Goal: Task Accomplishment & Management: Manage account settings

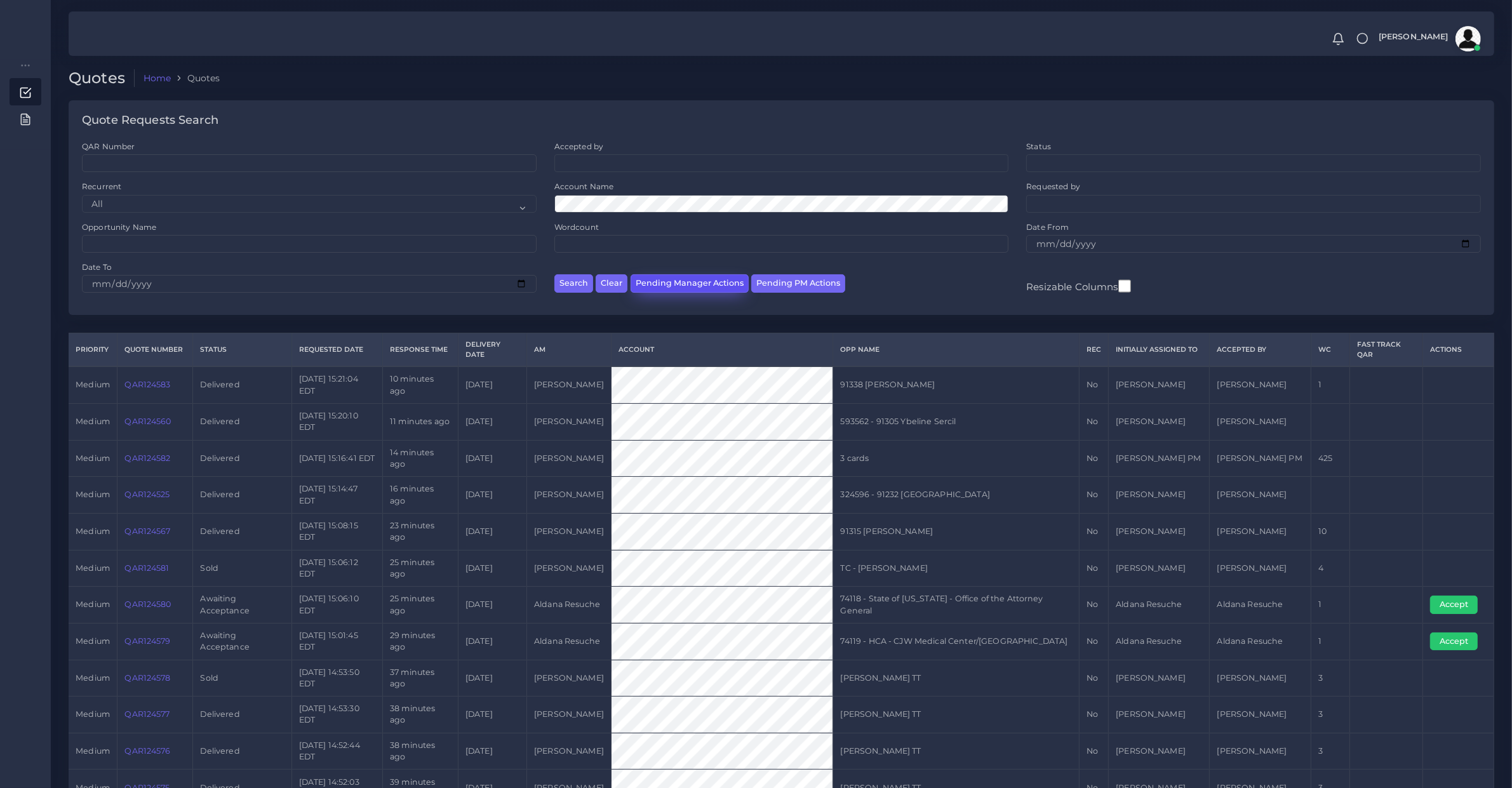
click at [668, 283] on button "Pending Manager Actions" at bounding box center [689, 283] width 118 height 18
select select "awaiting_manager_initial_review"
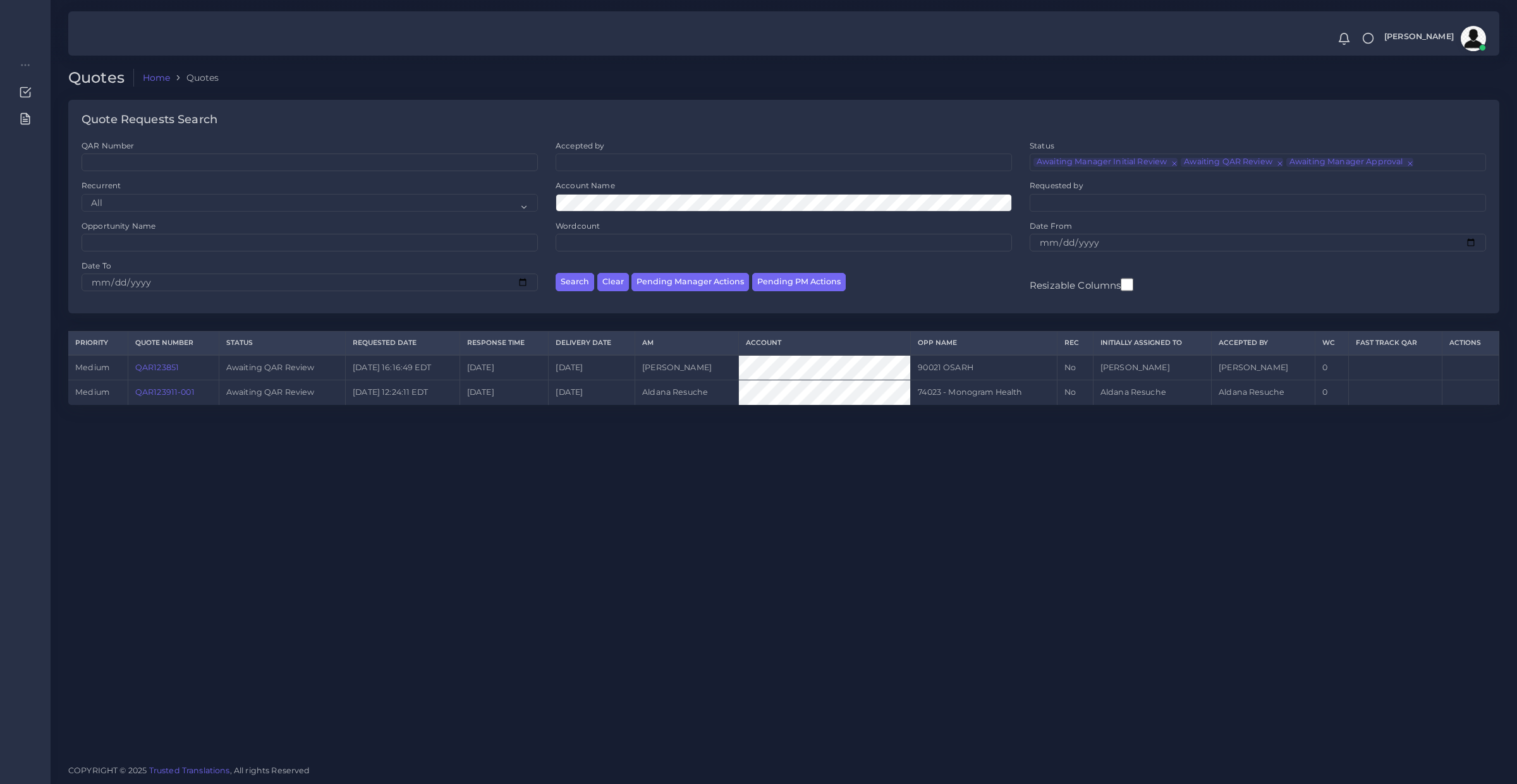
click at [148, 397] on td "QAR123911-001" at bounding box center [173, 392] width 91 height 24
click at [195, 396] on td "QAR123911-001" at bounding box center [173, 392] width 91 height 24
click at [193, 392] on td "QAR123911-001" at bounding box center [173, 392] width 91 height 24
click at [190, 390] on link "QAR123911-001" at bounding box center [165, 392] width 59 height 9
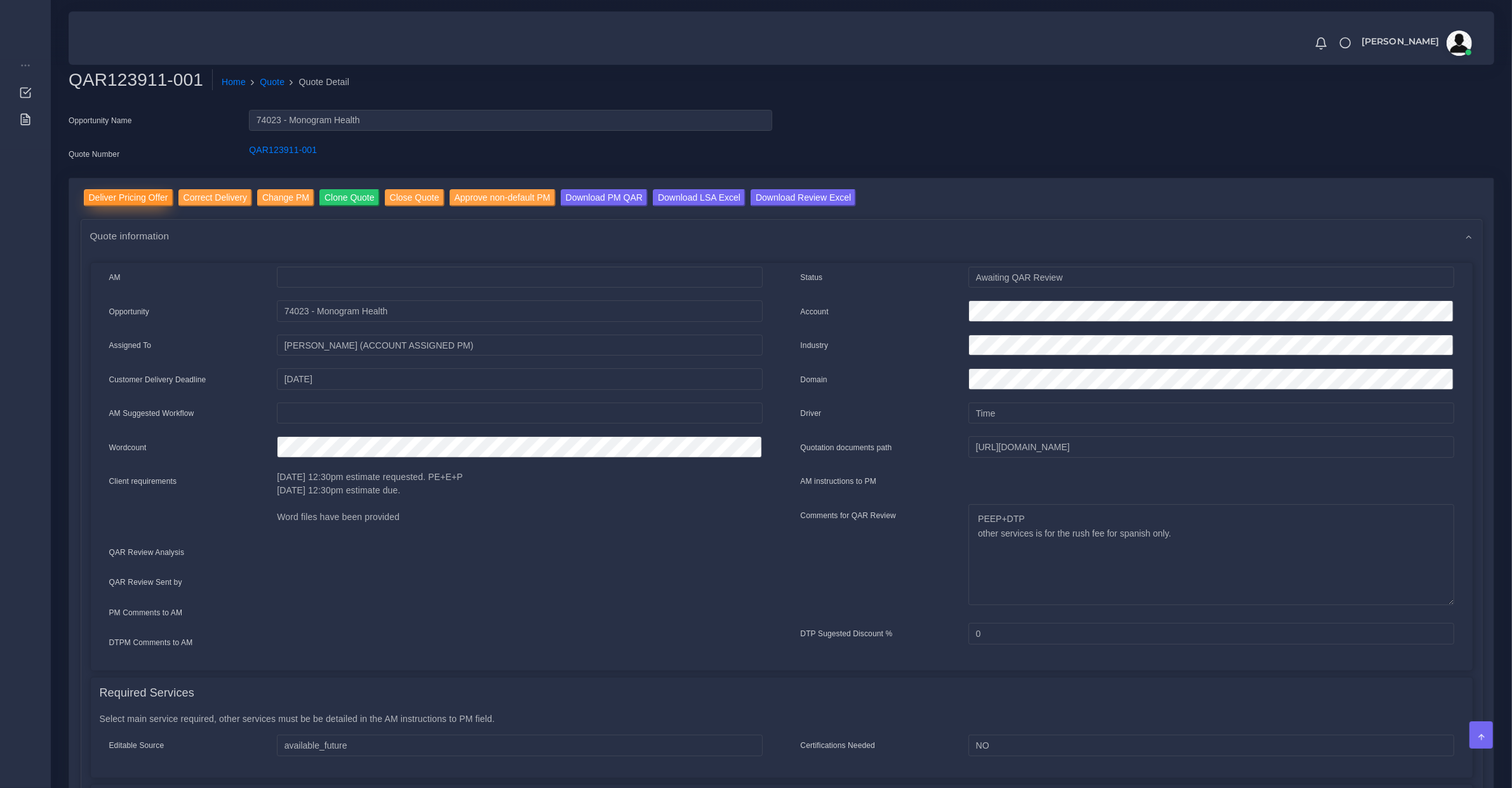
click at [124, 195] on input "Deliver Pricing Offer" at bounding box center [128, 198] width 90 height 17
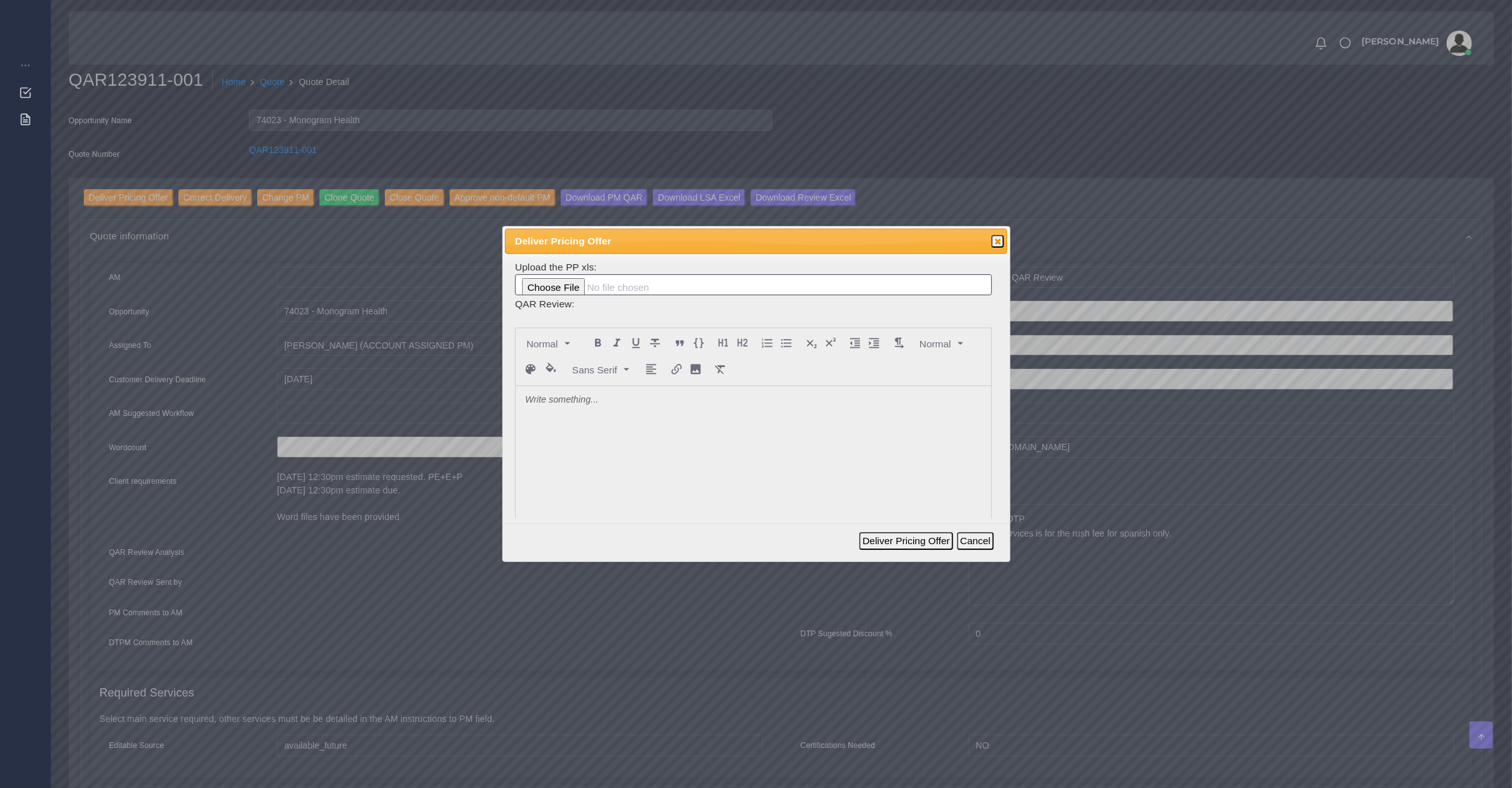
click at [630, 432] on div at bounding box center [753, 482] width 476 height 190
click at [908, 540] on button "Deliver Pricing Offer" at bounding box center [906, 541] width 93 height 17
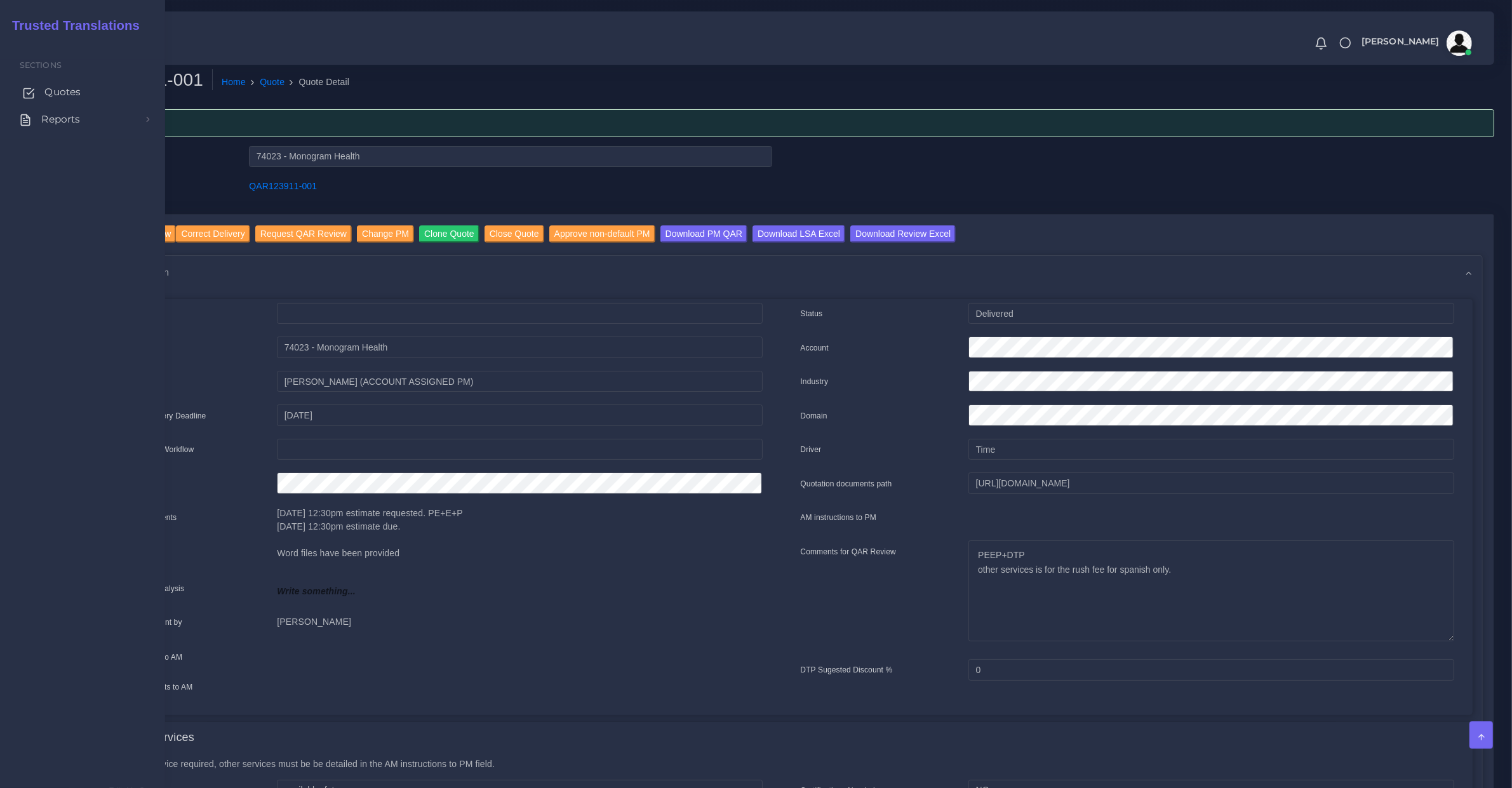
click at [36, 93] on link "Quotes" at bounding box center [82, 92] width 146 height 27
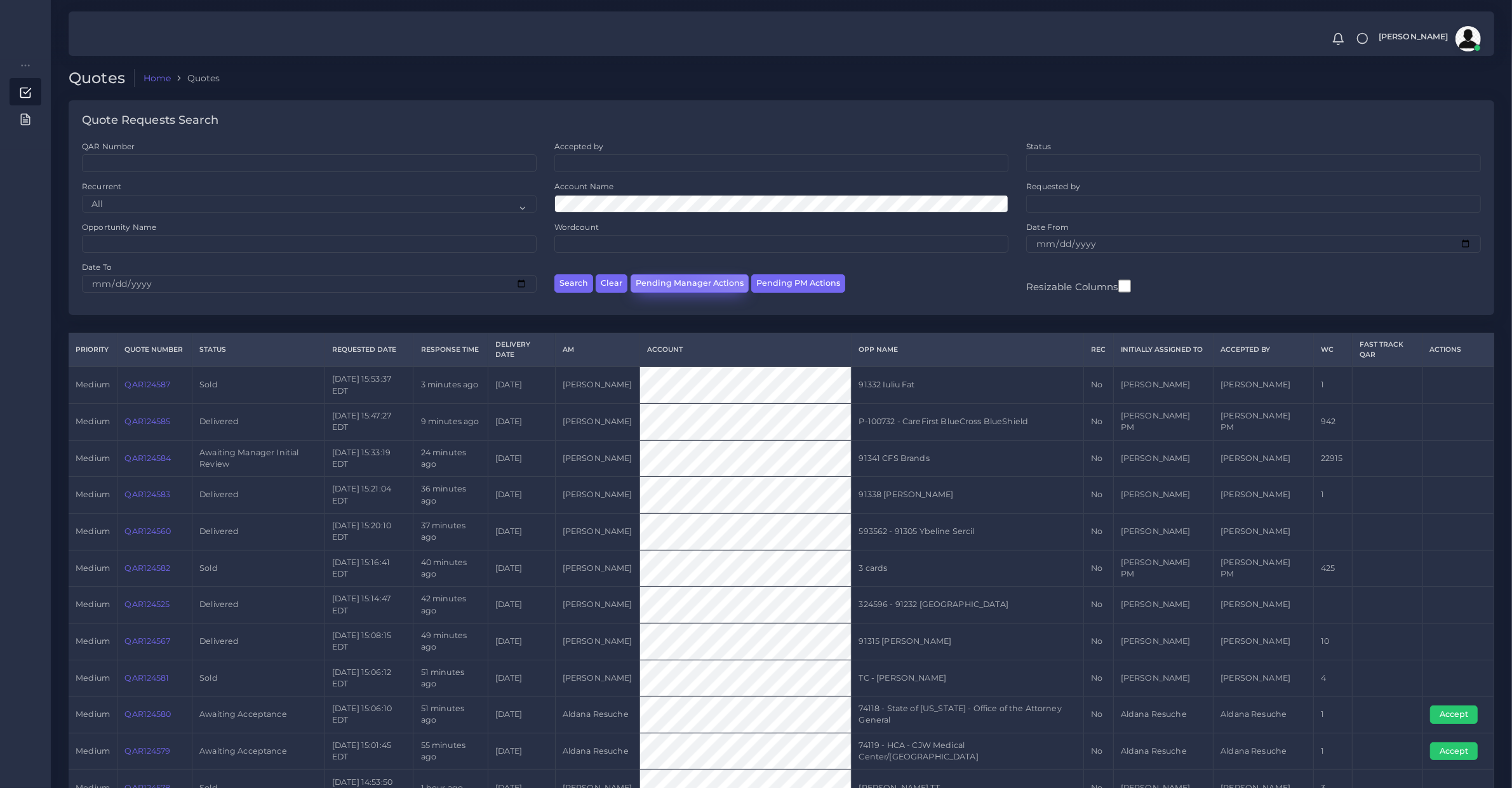
click at [681, 274] on button "Pending Manager Actions" at bounding box center [689, 283] width 118 height 18
select select "awaiting_manager_initial_review"
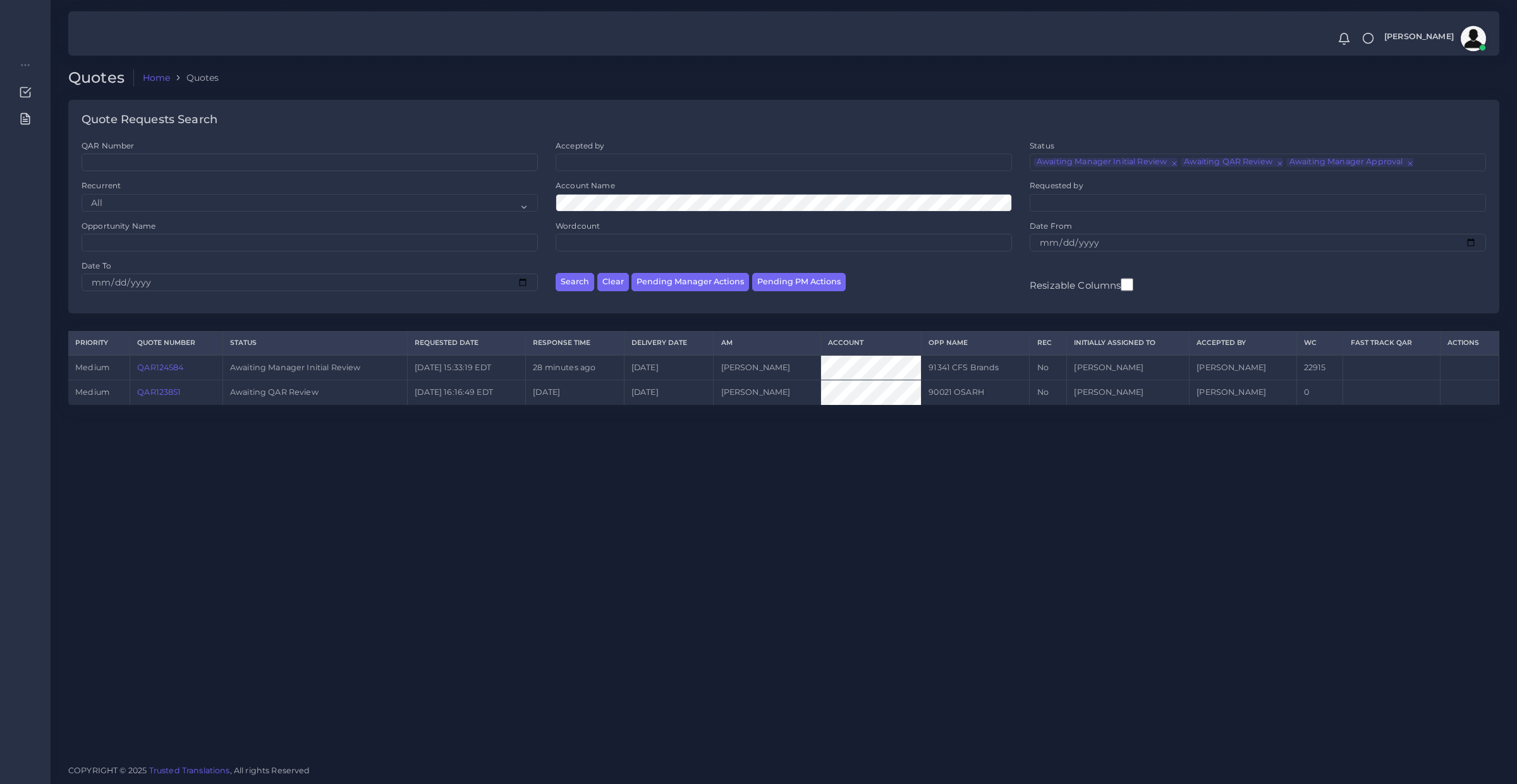
click at [623, 588] on div "Quotes Home Quotes Quote Requests Search QAR Number Accepted by All [PERSON_NAM…" at bounding box center [783, 377] width 1466 height 754
click at [624, 535] on div "Quotes Home Quotes Quote Requests Search QAR Number Accepted by All [PERSON_NAM…" at bounding box center [783, 377] width 1466 height 754
